Goal: Information Seeking & Learning: Learn about a topic

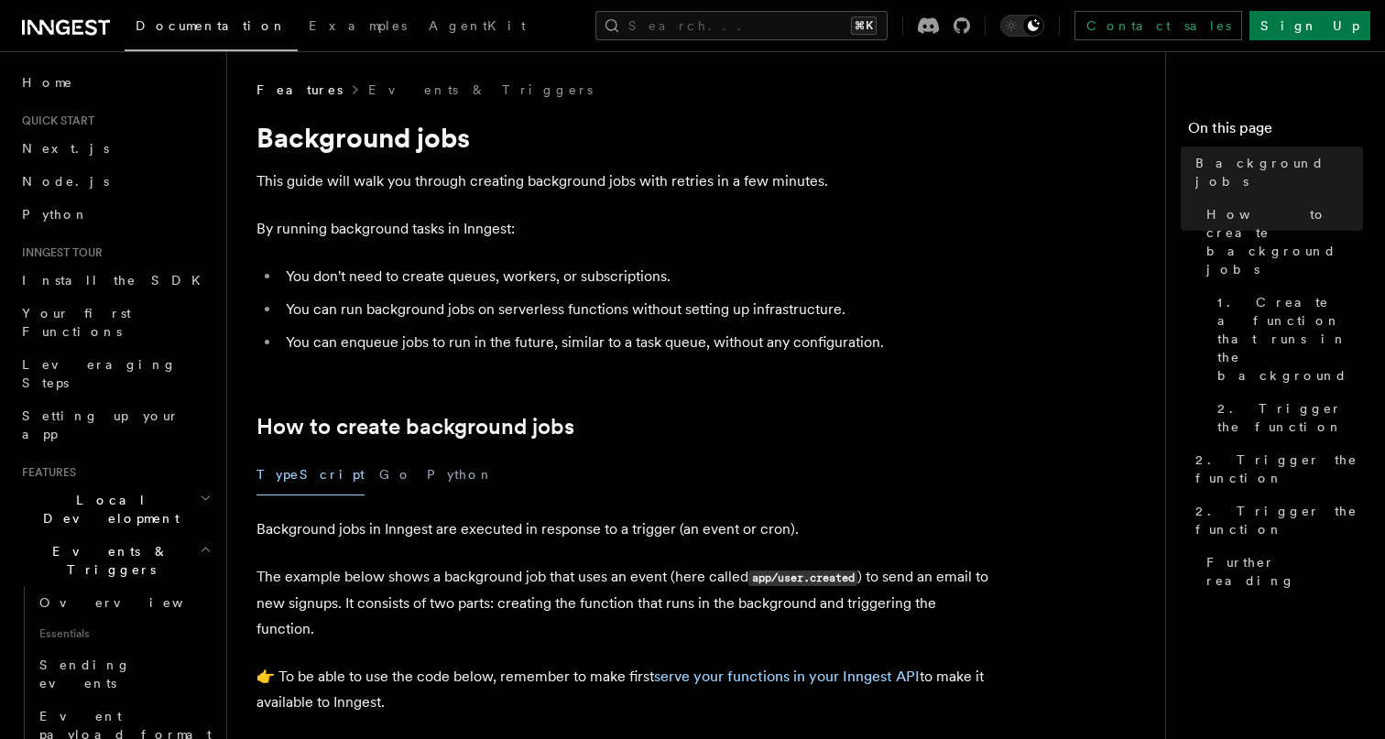
click at [289, 273] on li "You don't need to create queues, workers, or subscriptions." at bounding box center [634, 277] width 709 height 26
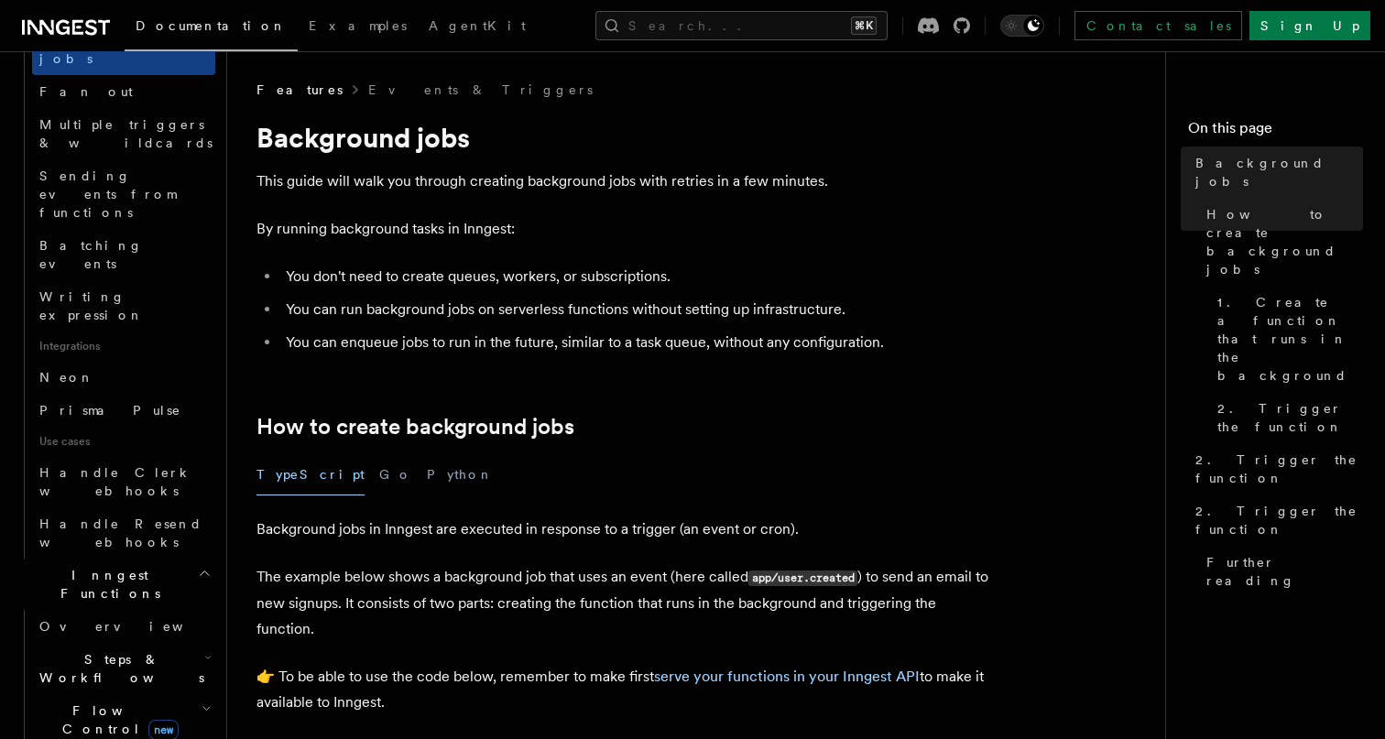
scroll to position [604, 0]
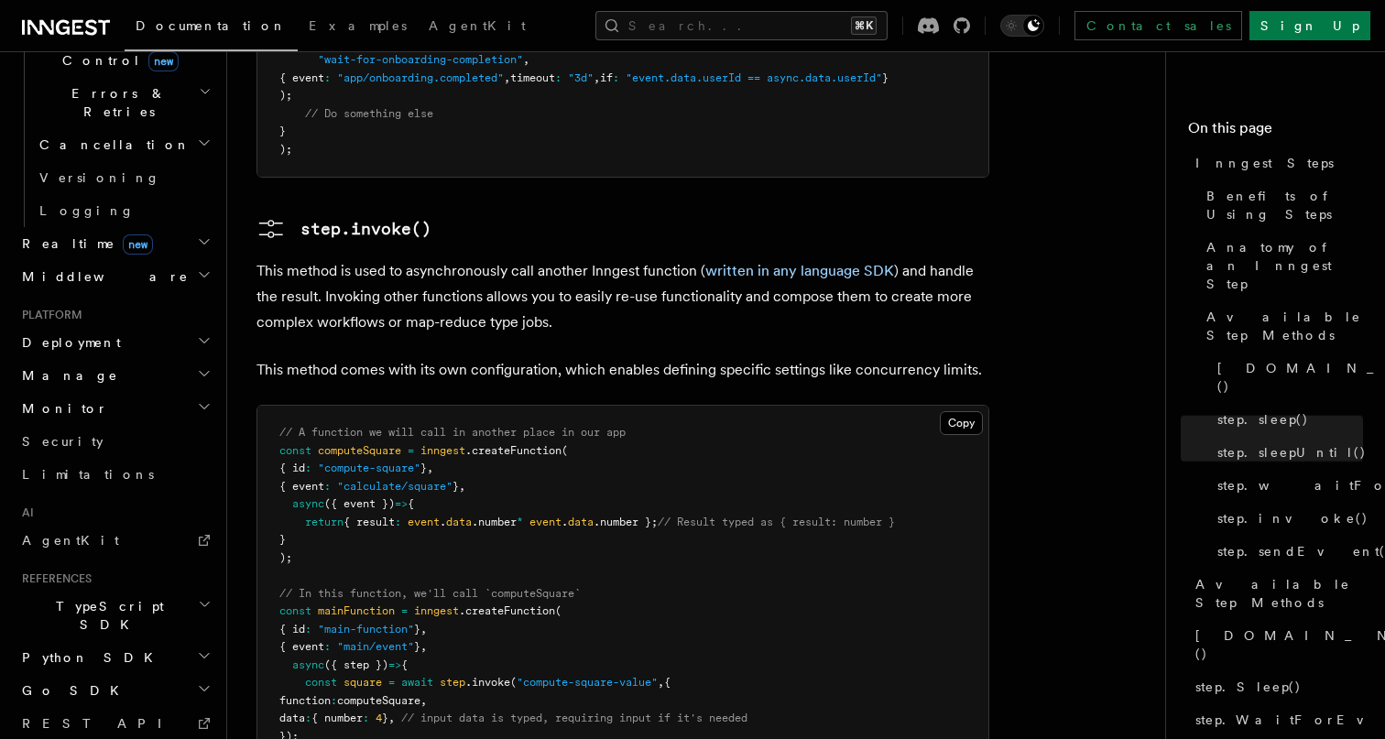
scroll to position [3142, 0]
click at [95, 425] on link "Security" at bounding box center [115, 441] width 201 height 33
